Goal: Task Accomplishment & Management: Manage account settings

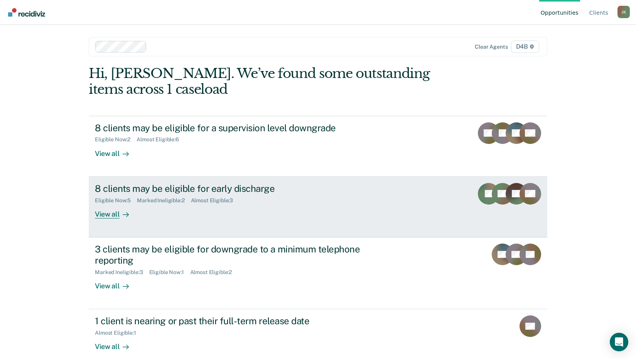
click at [131, 197] on div "Eligible Now : 5" at bounding box center [116, 200] width 42 height 7
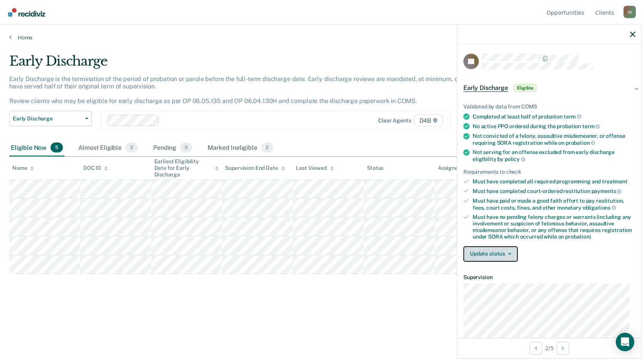
click at [499, 255] on button "Update status" at bounding box center [490, 253] width 54 height 15
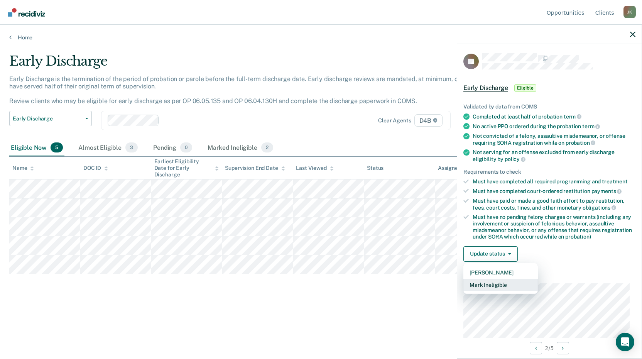
click at [489, 284] on button "Mark Ineligible" at bounding box center [500, 285] width 74 height 12
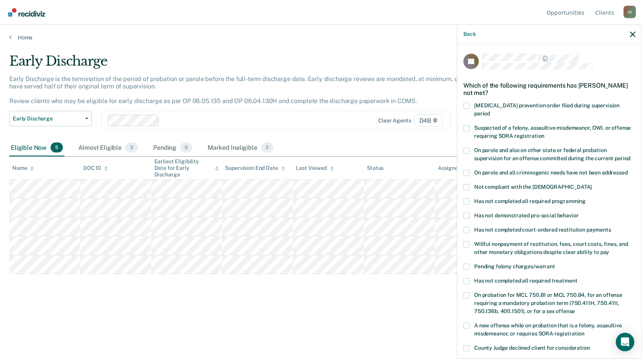
scroll to position [39, 0]
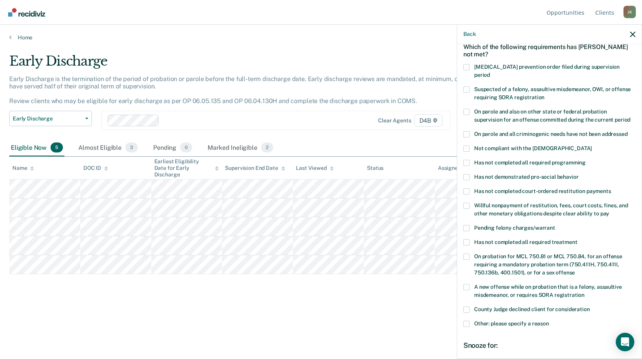
click at [467, 203] on label "Willful nonpayment of restitution, fees, court costs, fines, and other monetary…" at bounding box center [549, 211] width 172 height 16
click at [609, 211] on input "Willful nonpayment of restitution, fees, court costs, fines, and other monetary…" at bounding box center [609, 211] width 0 height 0
click at [469, 203] on label "Willful nonpayment of restitution, fees, court costs, fines, and other monetary…" at bounding box center [549, 211] width 172 height 16
click at [609, 211] on input "Willful nonpayment of restitution, fees, court costs, fines, and other monetary…" at bounding box center [609, 211] width 0 height 0
click at [466, 188] on span at bounding box center [466, 191] width 6 height 6
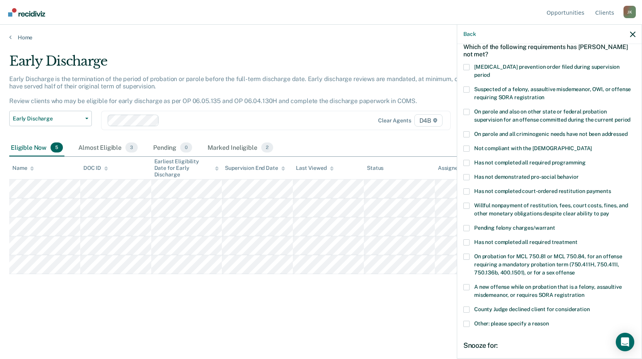
click at [611, 188] on input "Has not completed court-ordered restitution payments" at bounding box center [611, 188] width 0 height 0
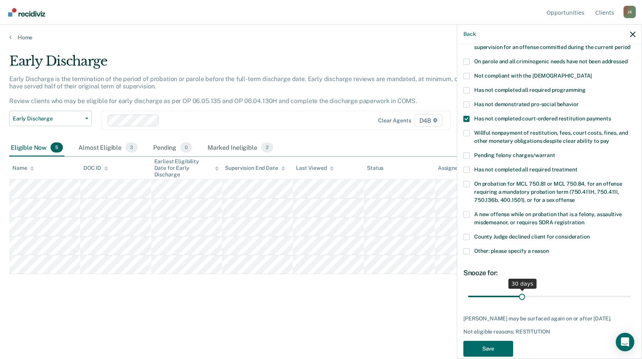
scroll to position [116, 0]
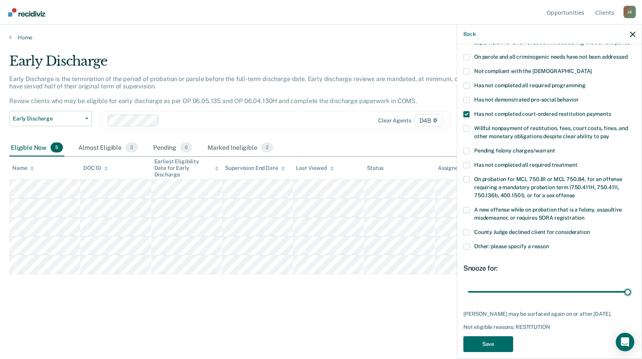
drag, startPoint x: 522, startPoint y: 281, endPoint x: 587, endPoint y: 320, distance: 75.6
type input "90"
click at [631, 285] on input "range" at bounding box center [549, 292] width 163 height 14
click at [504, 338] on button "Save" at bounding box center [488, 344] width 50 height 16
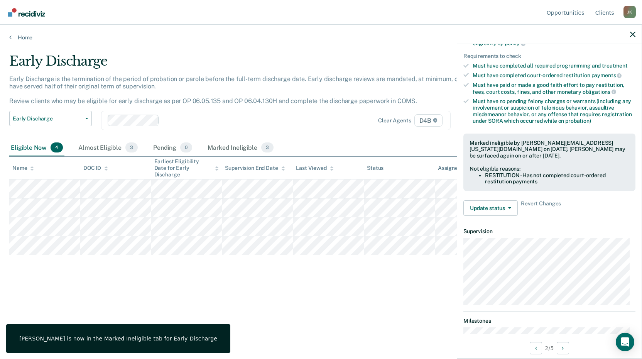
click at [332, 265] on div "Early Discharge Early Discharge is the termination of the period of probation o…" at bounding box center [321, 177] width 624 height 248
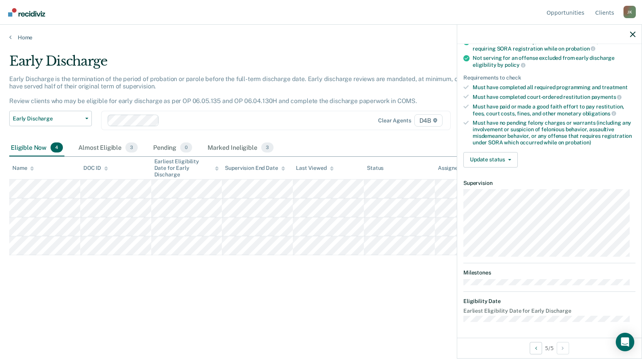
scroll to position [93, 0]
click at [505, 163] on button "Update status" at bounding box center [490, 160] width 54 height 15
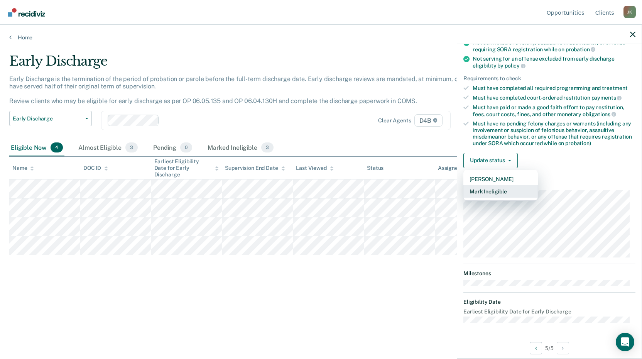
click at [493, 193] on button "Mark Ineligible" at bounding box center [500, 191] width 74 height 12
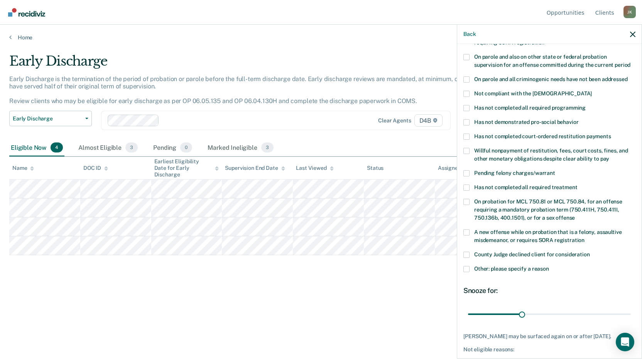
click at [468, 148] on label "Willful nonpayment of restitution, fees, court costs, fines, and other monetary…" at bounding box center [549, 156] width 172 height 16
click at [609, 156] on input "Willful nonpayment of restitution, fees, court costs, fines, and other monetary…" at bounding box center [609, 156] width 0 height 0
drag, startPoint x: 521, startPoint y: 304, endPoint x: 670, endPoint y: 285, distance: 151.0
type input "90"
click at [631, 307] on input "range" at bounding box center [549, 314] width 163 height 14
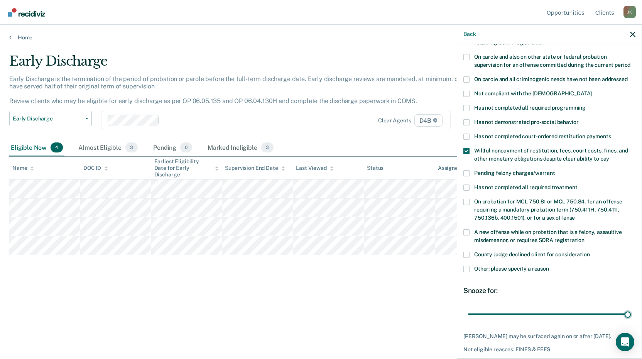
scroll to position [122, 0]
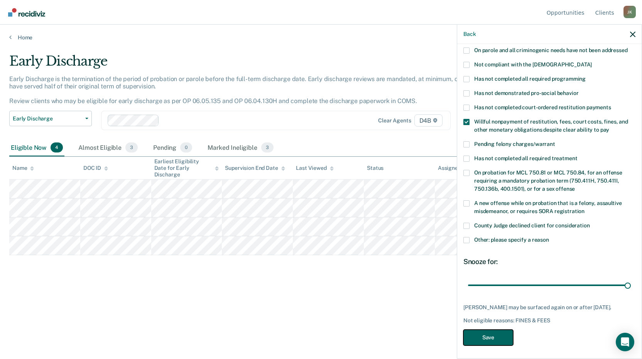
click at [489, 337] on button "Save" at bounding box center [488, 338] width 50 height 16
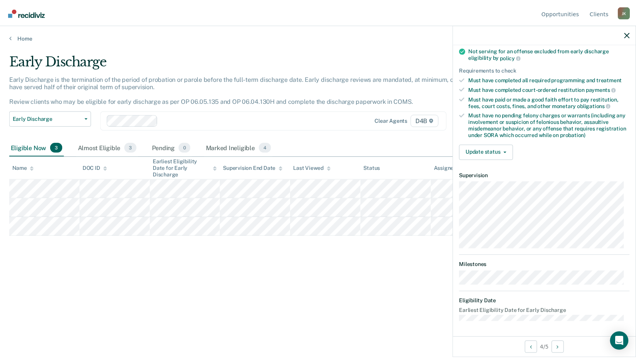
scroll to position [101, 0]
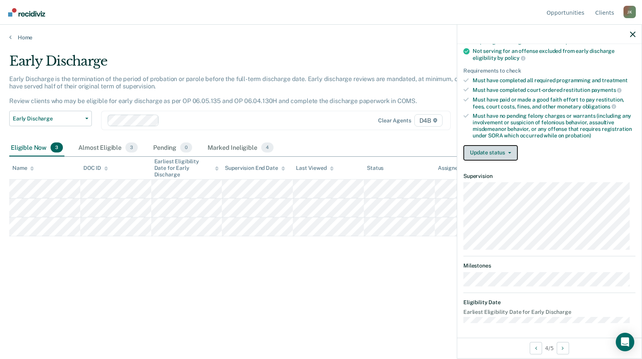
click at [512, 153] on button "Update status" at bounding box center [490, 152] width 54 height 15
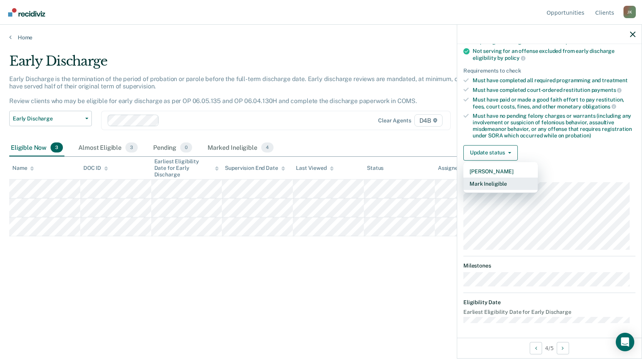
click at [499, 186] on button "Mark Ineligible" at bounding box center [500, 184] width 74 height 12
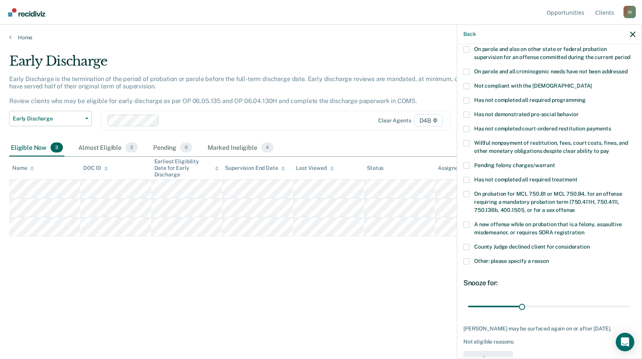
click at [469, 97] on label "Has not completed all required programming" at bounding box center [549, 101] width 172 height 8
click at [586, 97] on input "Has not completed all required programming" at bounding box center [586, 97] width 0 height 0
click at [465, 83] on span at bounding box center [466, 86] width 6 height 6
click at [592, 83] on input "Not compliant with the [DEMOGRAPHIC_DATA]" at bounding box center [592, 83] width 0 height 0
drag, startPoint x: 520, startPoint y: 294, endPoint x: 571, endPoint y: 291, distance: 51.1
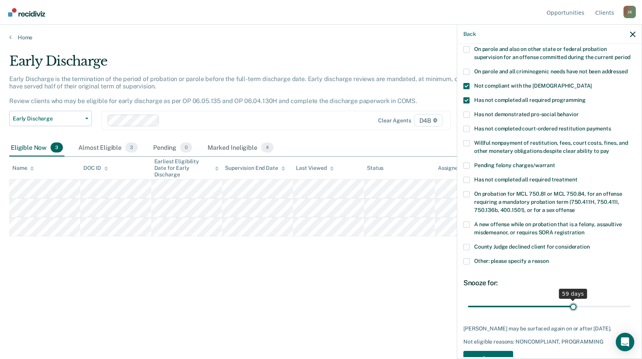
click at [570, 299] on input "range" at bounding box center [549, 306] width 163 height 14
type input "60"
click at [571, 299] on input "range" at bounding box center [549, 306] width 163 height 14
click at [500, 355] on button "Save" at bounding box center [488, 359] width 50 height 16
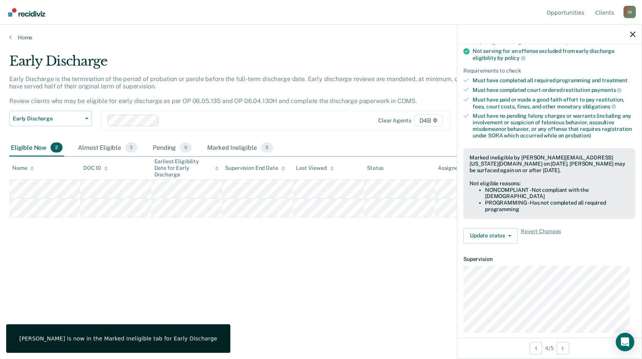
click at [165, 223] on div "Early Discharge Early Discharge is the termination of the period of probation o…" at bounding box center [321, 177] width 624 height 248
click at [19, 35] on link "Home" at bounding box center [321, 37] width 624 height 7
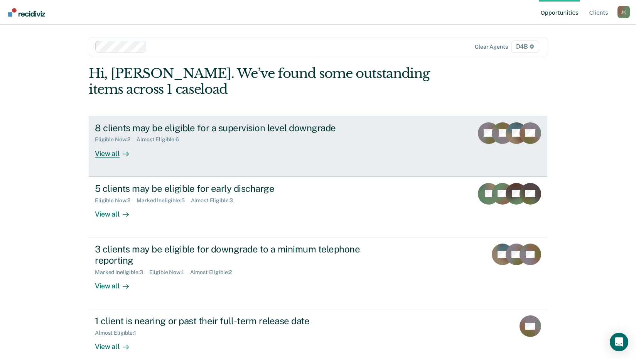
click at [155, 137] on div "Almost Eligible : 6" at bounding box center [161, 139] width 49 height 7
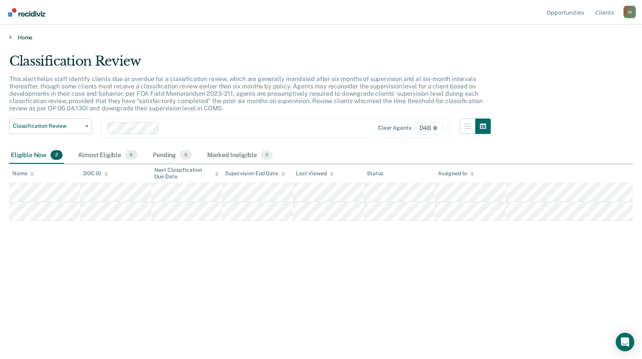
click at [22, 36] on link "Home" at bounding box center [321, 37] width 624 height 7
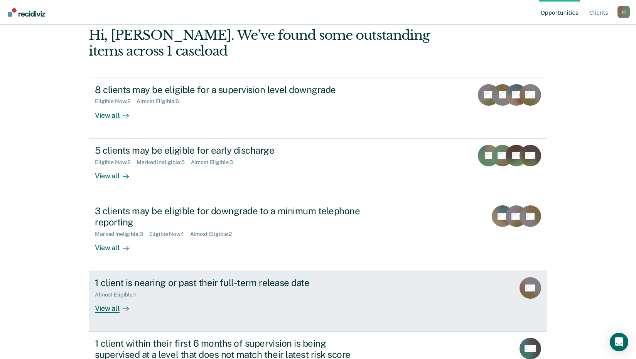
scroll to position [39, 0]
click at [174, 284] on div "1 client is nearing or past their full-term release date" at bounding box center [230, 282] width 271 height 11
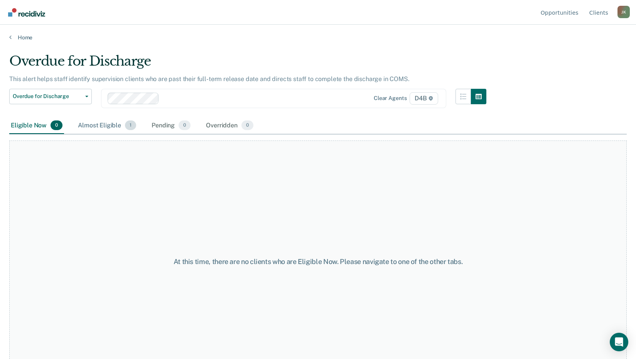
click at [106, 130] on div "Almost Eligible 1" at bounding box center [106, 125] width 61 height 17
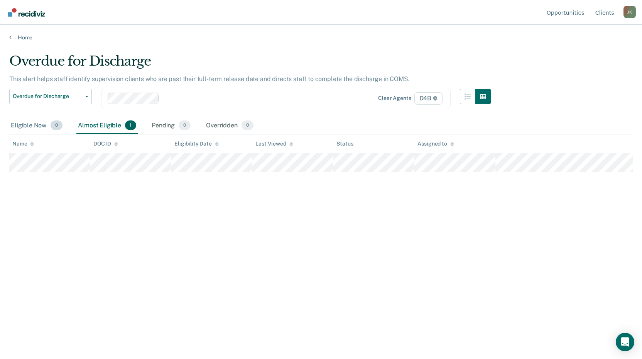
click at [37, 124] on div "Eligible Now 0" at bounding box center [36, 125] width 55 height 17
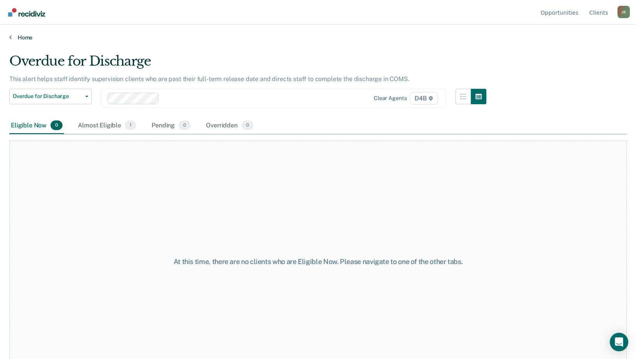
click at [18, 36] on link "Home" at bounding box center [318, 37] width 618 height 7
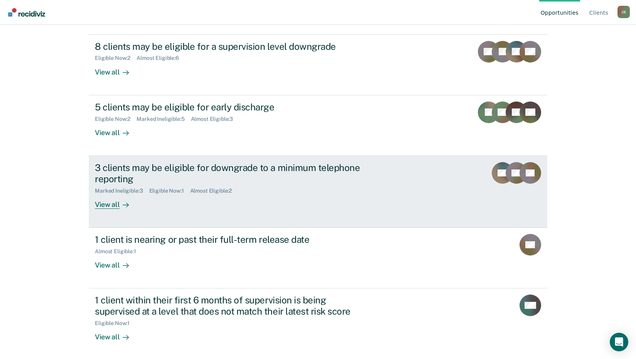
scroll to position [83, 0]
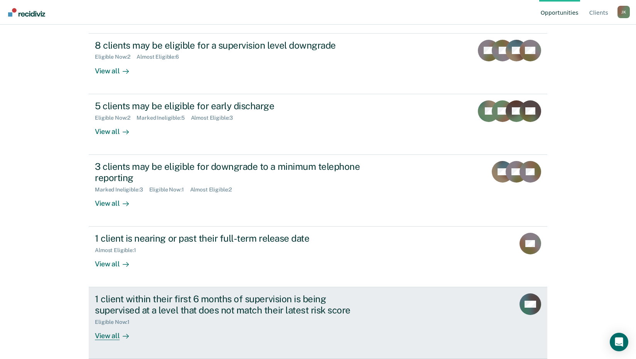
click at [182, 313] on div "1 client within their first 6 months of supervision is being supervised at a le…" at bounding box center [230, 304] width 271 height 22
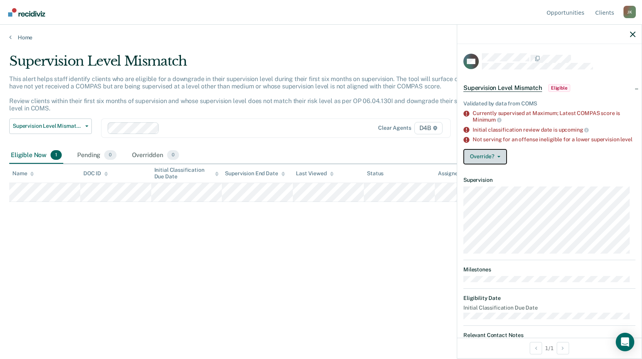
click at [489, 162] on button "Override?" at bounding box center [485, 156] width 44 height 15
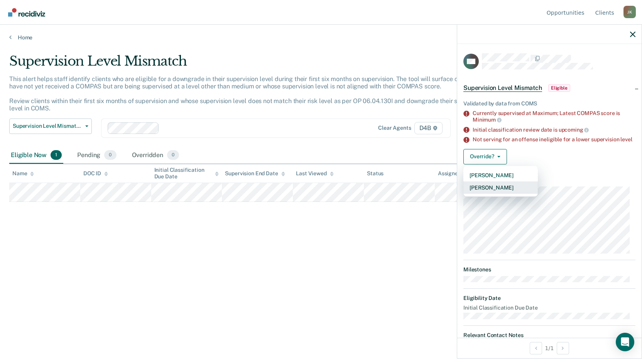
click at [497, 194] on button "[PERSON_NAME]" at bounding box center [500, 187] width 74 height 12
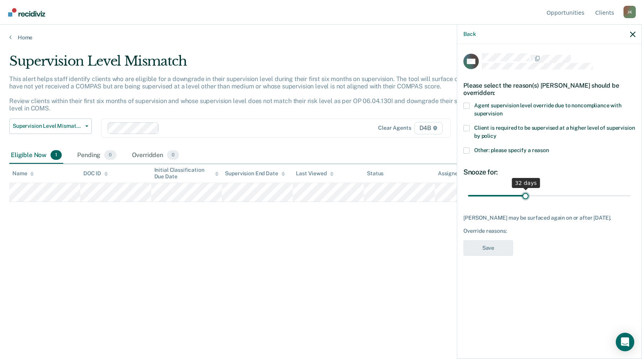
click at [526, 193] on input "range" at bounding box center [549, 196] width 163 height 14
drag, startPoint x: 525, startPoint y: 193, endPoint x: 665, endPoint y: 196, distance: 139.7
type input "90"
click at [631, 196] on input "range" at bounding box center [549, 196] width 163 height 14
click at [466, 127] on span at bounding box center [466, 128] width 6 height 6
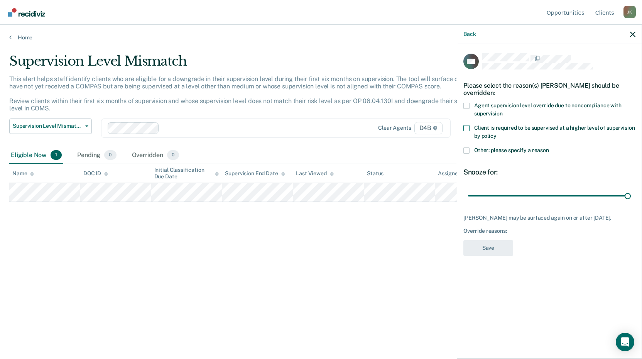
click at [497, 133] on input "Client is required to be supervised at a higher level of supervision by policy" at bounding box center [497, 133] width 0 height 0
click at [491, 249] on button "Save" at bounding box center [488, 248] width 50 height 16
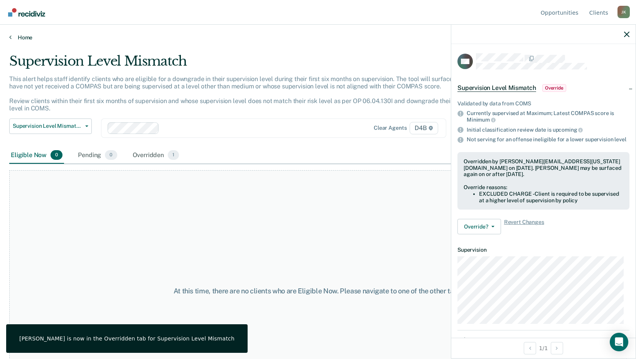
click at [24, 38] on link "Home" at bounding box center [318, 37] width 618 height 7
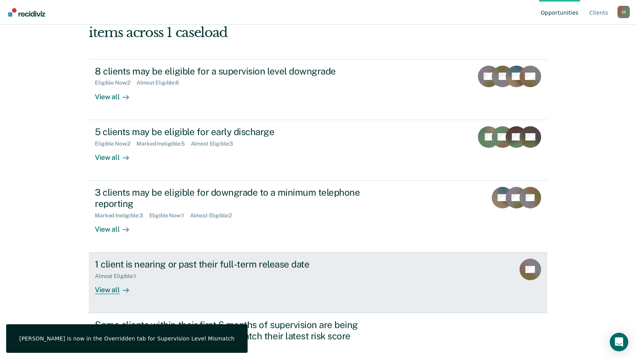
scroll to position [5, 0]
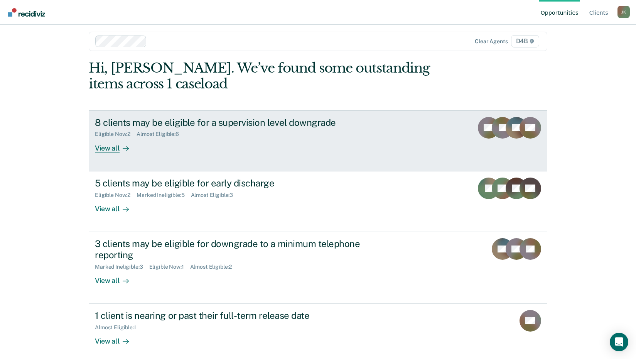
click at [187, 132] on div "Eligible Now : 2 Almost Eligible : 6" at bounding box center [230, 133] width 271 height 10
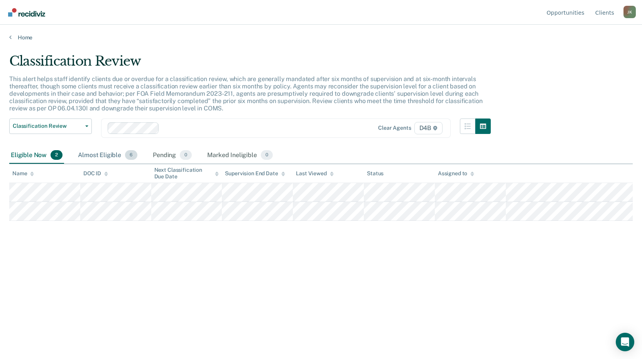
click at [104, 156] on div "Almost Eligible 6" at bounding box center [107, 155] width 63 height 17
